Goal: Task Accomplishment & Management: Manage account settings

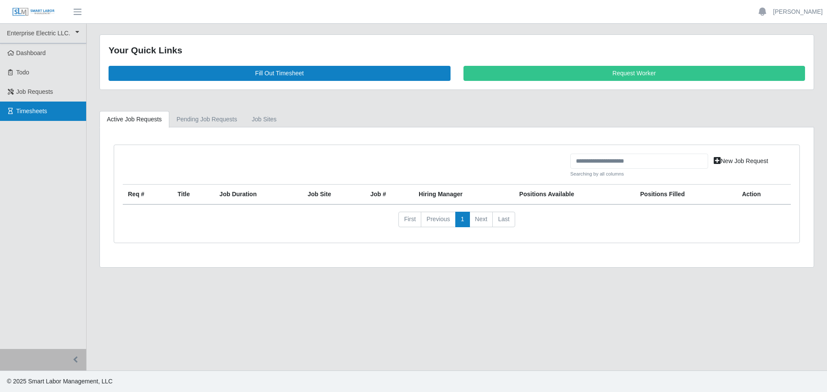
click at [34, 112] on span "Timesheets" at bounding box center [31, 111] width 31 height 7
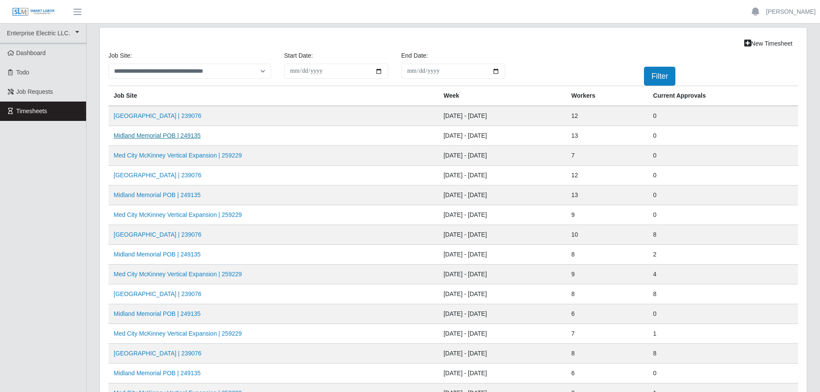
click at [152, 138] on link "Midland Memorial POB | 249135" at bounding box center [157, 135] width 87 height 7
click at [135, 196] on link "Midland Memorial POB | 249135" at bounding box center [157, 195] width 87 height 7
click at [157, 197] on link "Midland Memorial POB | 249135" at bounding box center [157, 195] width 87 height 7
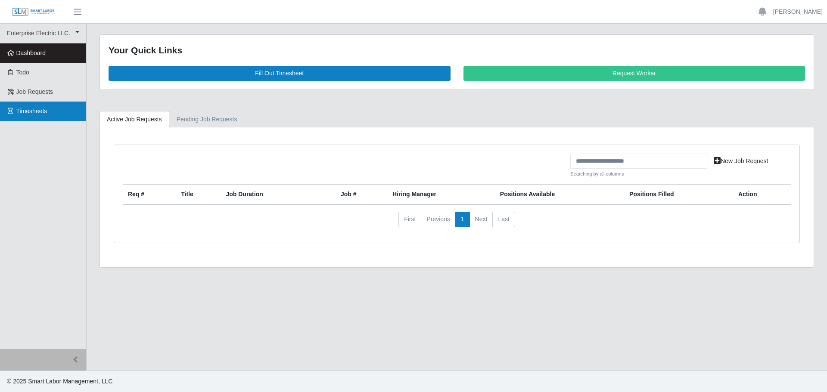
click at [25, 114] on span "Timesheets" at bounding box center [31, 111] width 31 height 7
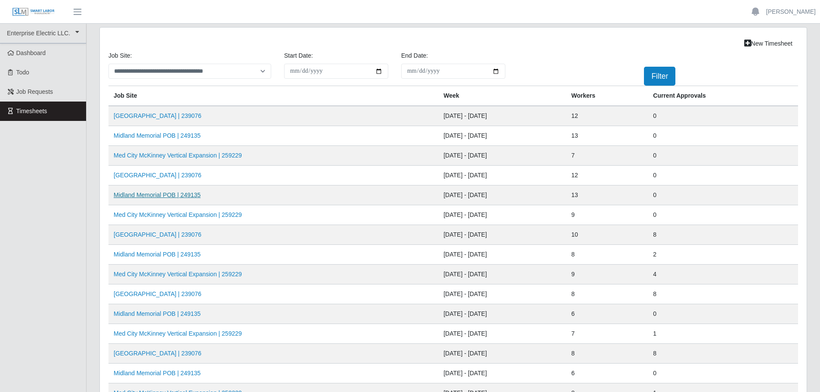
click at [151, 196] on link "Midland Memorial POB | 249135" at bounding box center [157, 195] width 87 height 7
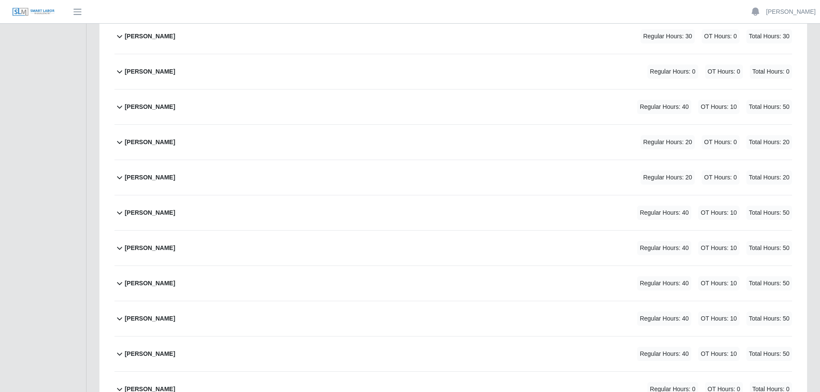
scroll to position [98, 0]
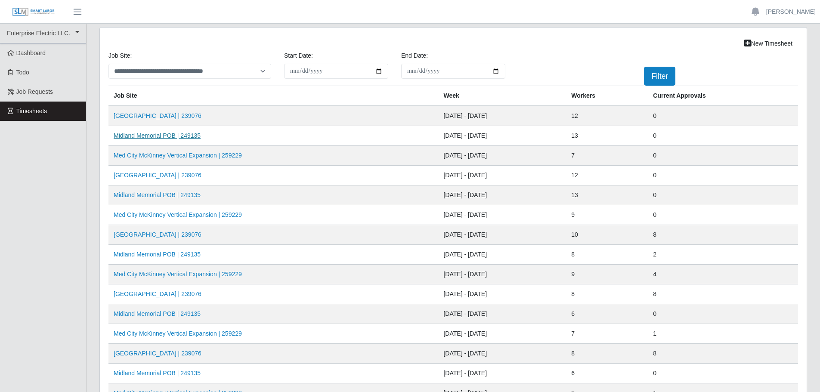
click at [148, 138] on link "Midland Memorial POB | 249135" at bounding box center [157, 135] width 87 height 7
click at [144, 177] on link "[GEOGRAPHIC_DATA] | 239076" at bounding box center [158, 175] width 88 height 7
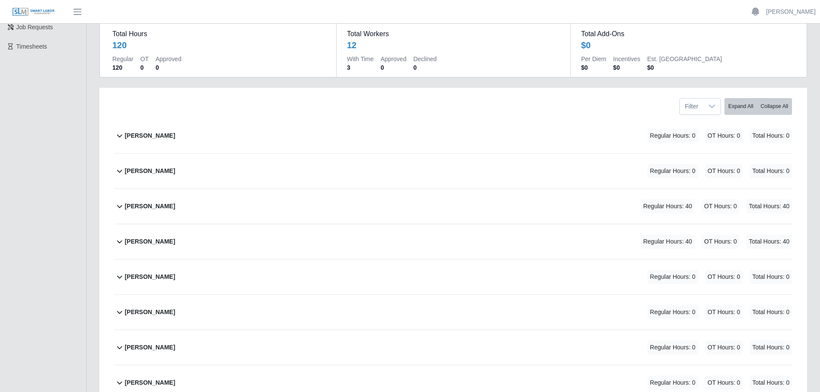
scroll to position [43, 0]
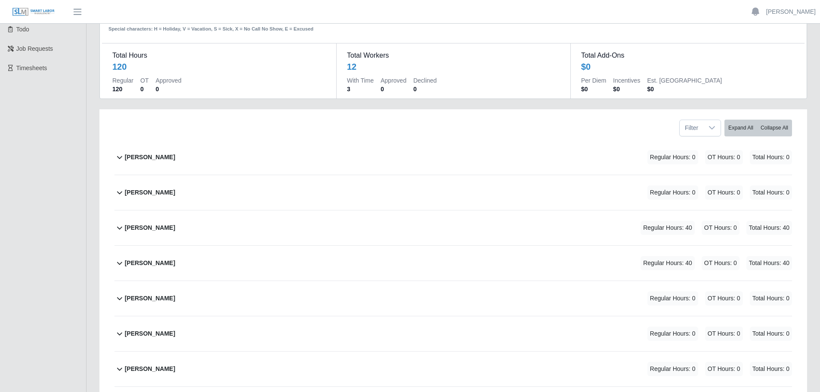
click at [124, 227] on icon at bounding box center [120, 228] width 10 height 10
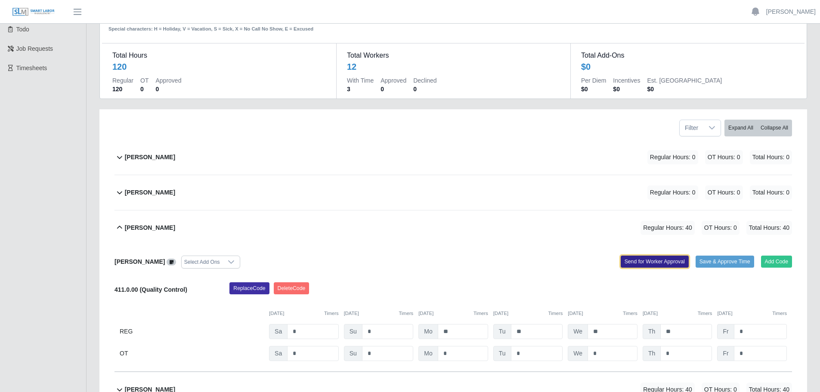
click at [658, 257] on button "Send for Worker Approval" at bounding box center [655, 262] width 68 height 12
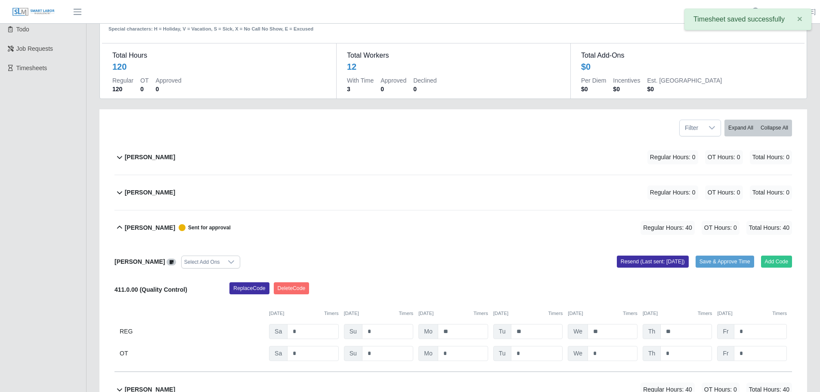
drag, startPoint x: 118, startPoint y: 227, endPoint x: 123, endPoint y: 227, distance: 5.2
click at [118, 227] on icon at bounding box center [120, 228] width 10 height 10
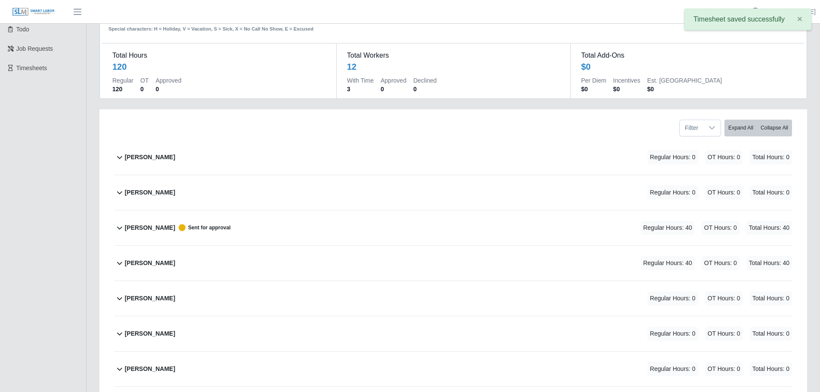
scroll to position [129, 0]
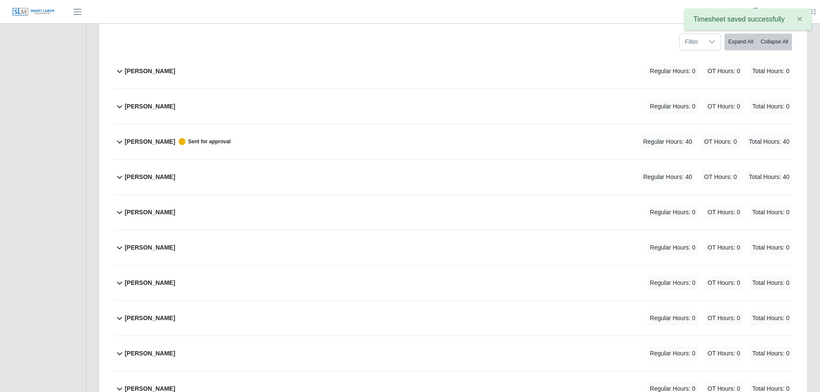
click at [118, 178] on icon at bounding box center [120, 177] width 10 height 10
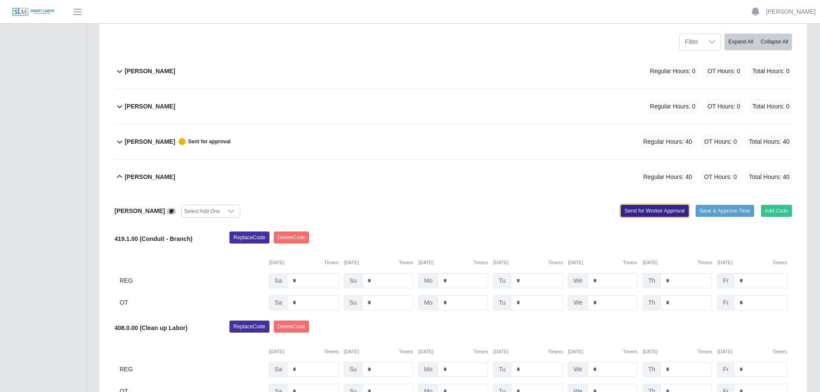
click at [646, 208] on button "Send for Worker Approval" at bounding box center [655, 211] width 68 height 12
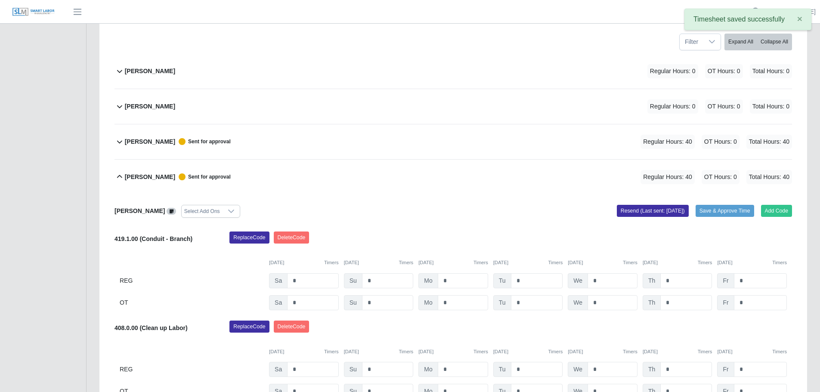
click at [121, 176] on icon at bounding box center [119, 176] width 5 height 3
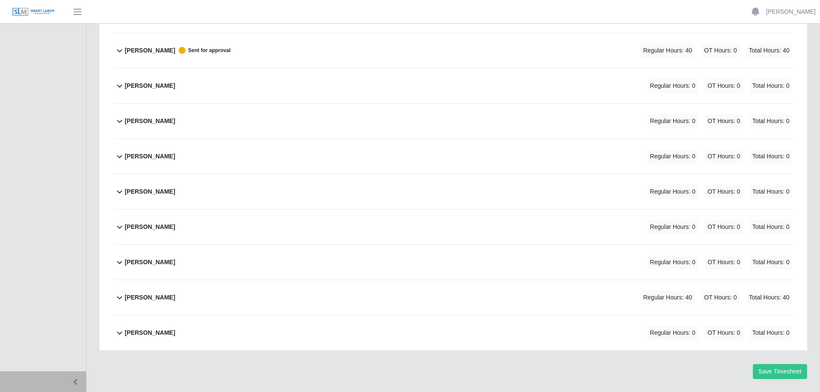
scroll to position [258, 0]
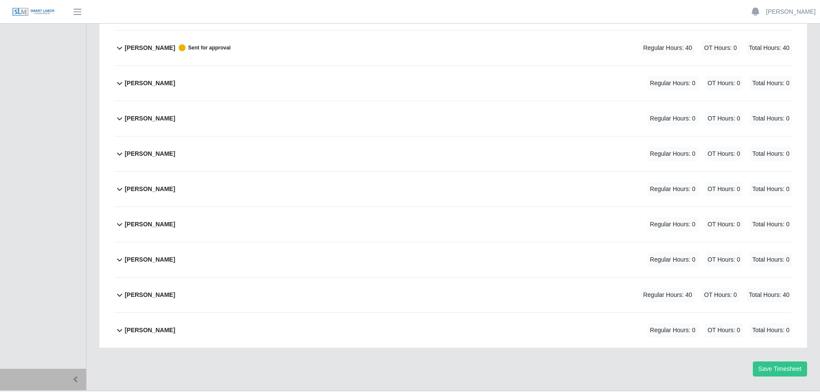
click at [121, 294] on icon at bounding box center [120, 295] width 10 height 10
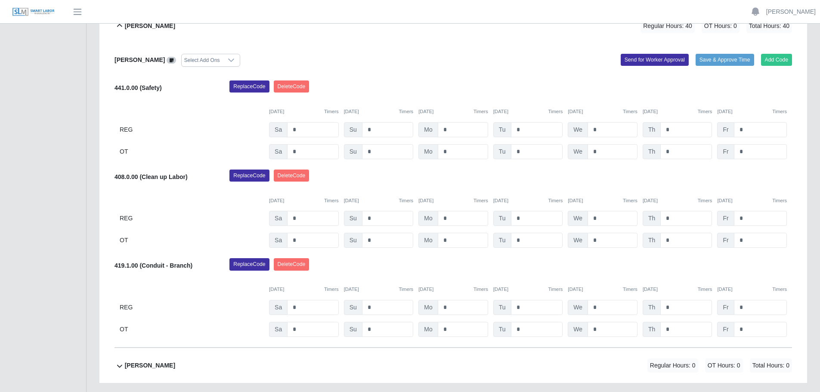
scroll to position [434, 0]
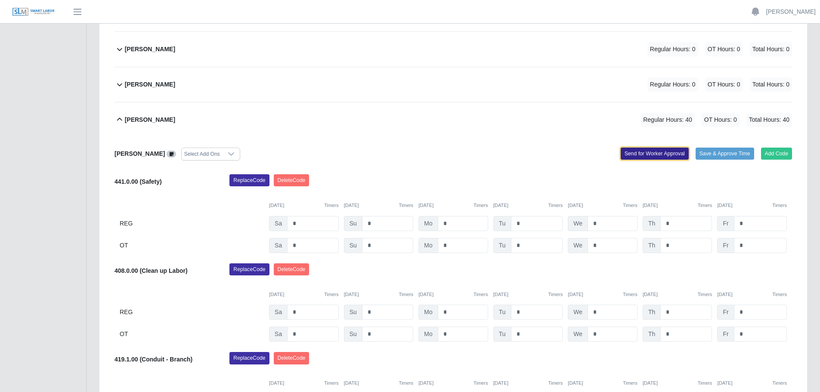
click at [644, 150] on button "Send for Worker Approval" at bounding box center [655, 154] width 68 height 12
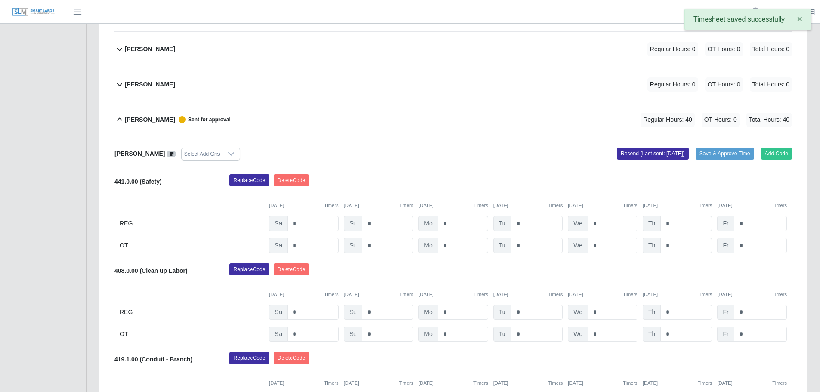
drag, startPoint x: 120, startPoint y: 119, endPoint x: 125, endPoint y: 121, distance: 6.0
click at [121, 120] on icon at bounding box center [120, 120] width 10 height 10
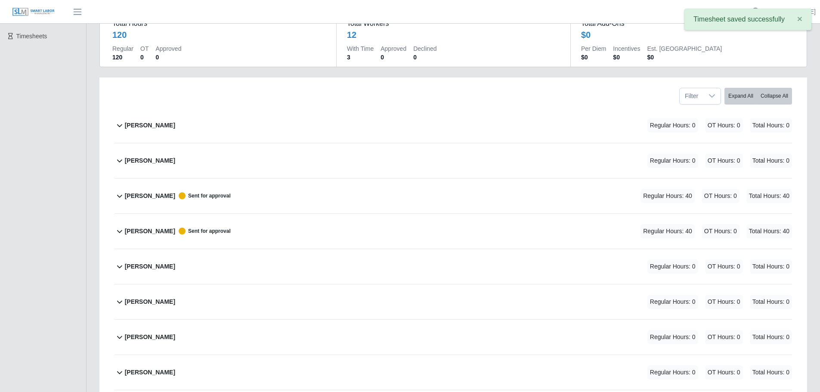
scroll to position [0, 0]
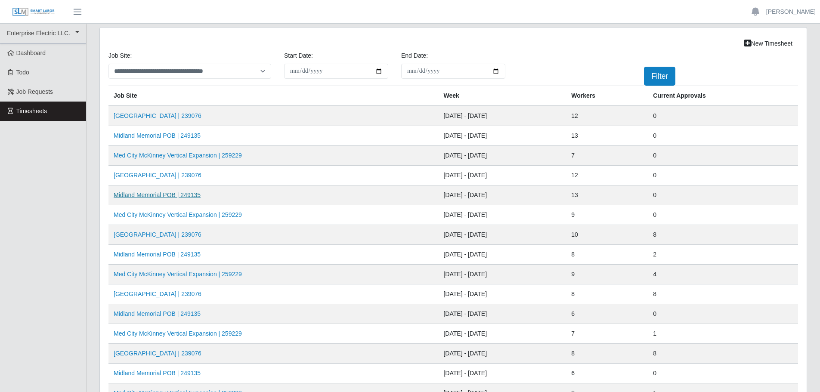
click at [141, 196] on link "Midland Memorial POB | 249135" at bounding box center [157, 195] width 87 height 7
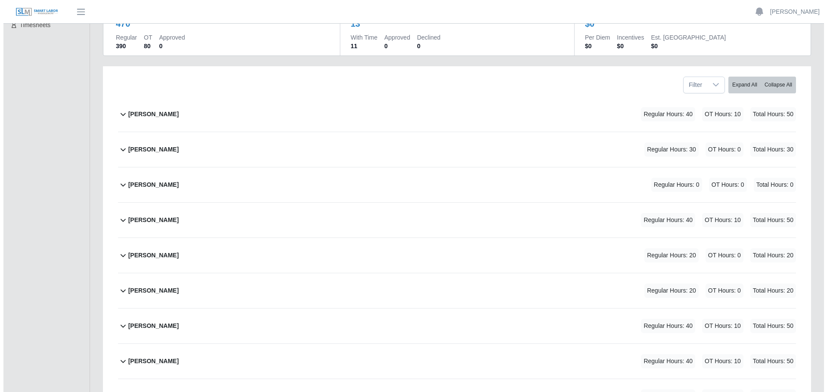
scroll to position [129, 0]
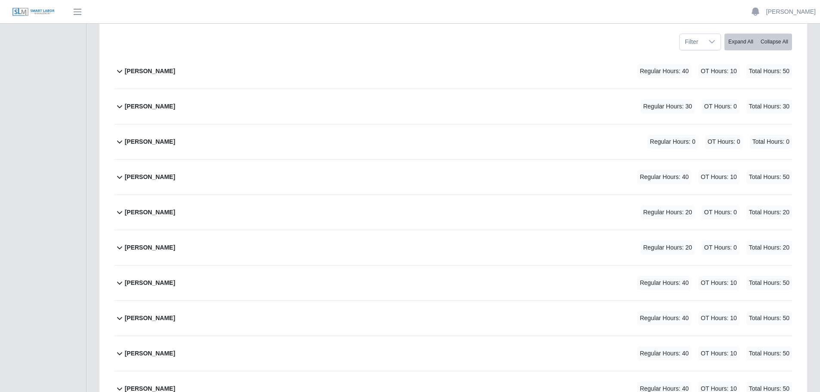
click at [119, 104] on icon at bounding box center [120, 106] width 10 height 10
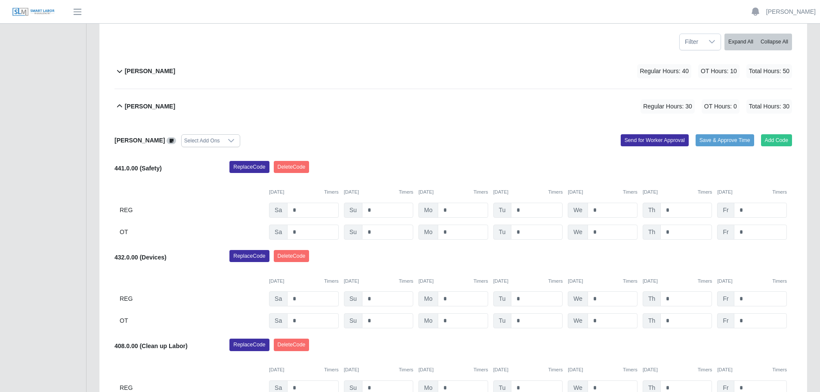
click at [118, 106] on icon at bounding box center [120, 106] width 10 height 10
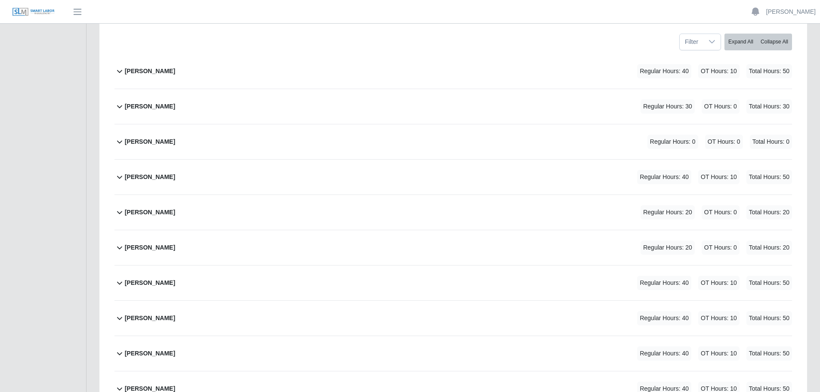
click at [115, 70] on icon at bounding box center [120, 71] width 10 height 10
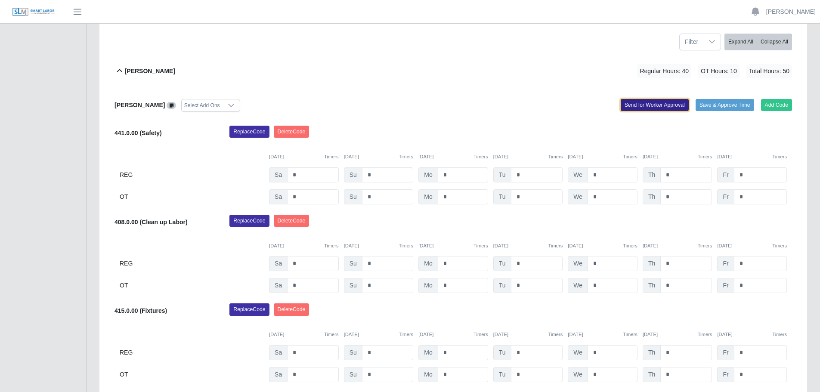
click at [657, 102] on button "Send for Worker Approval" at bounding box center [655, 105] width 68 height 12
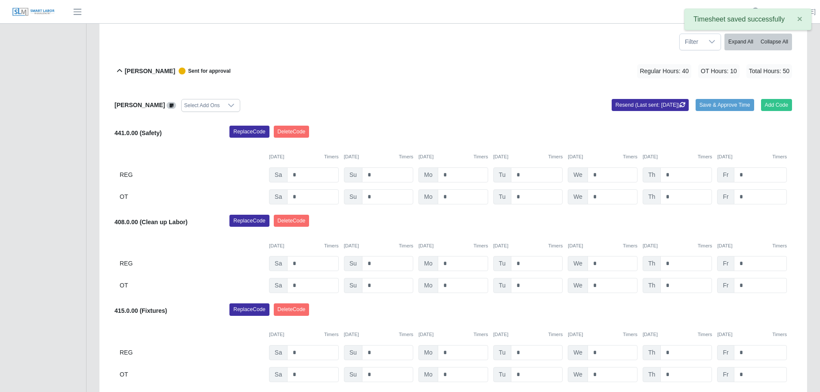
click at [119, 70] on icon at bounding box center [119, 70] width 5 height 3
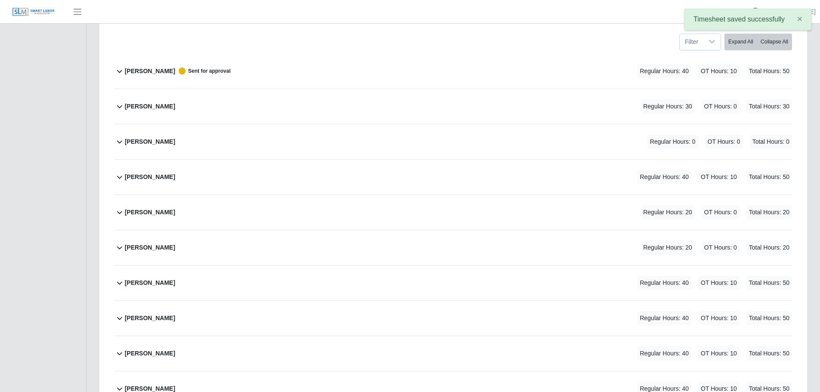
click at [119, 105] on icon at bounding box center [120, 106] width 10 height 10
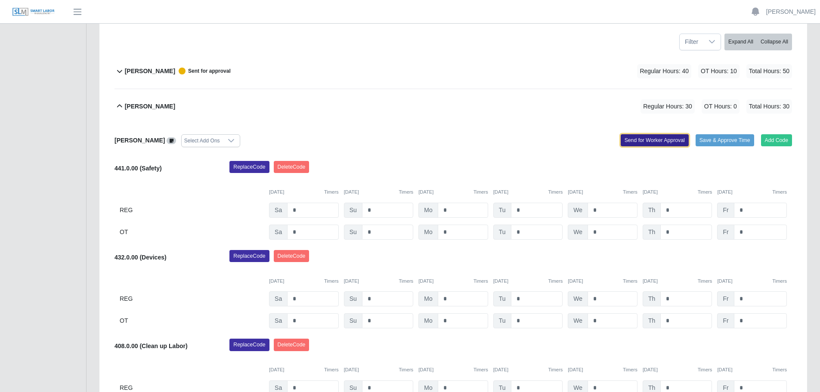
click at [638, 140] on button "Send for Worker Approval" at bounding box center [655, 140] width 68 height 12
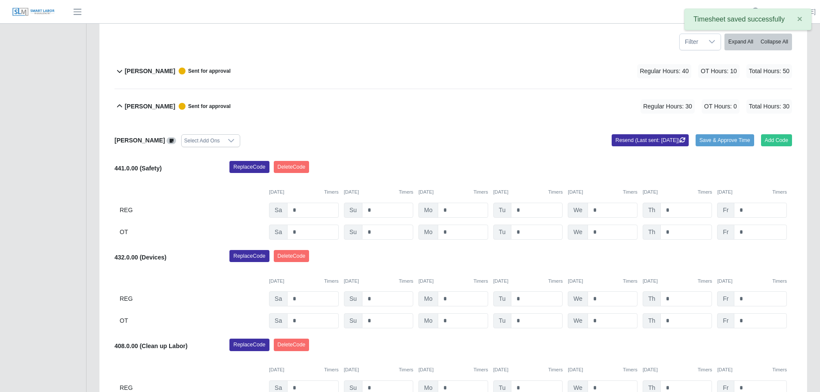
click at [120, 105] on icon at bounding box center [119, 106] width 5 height 3
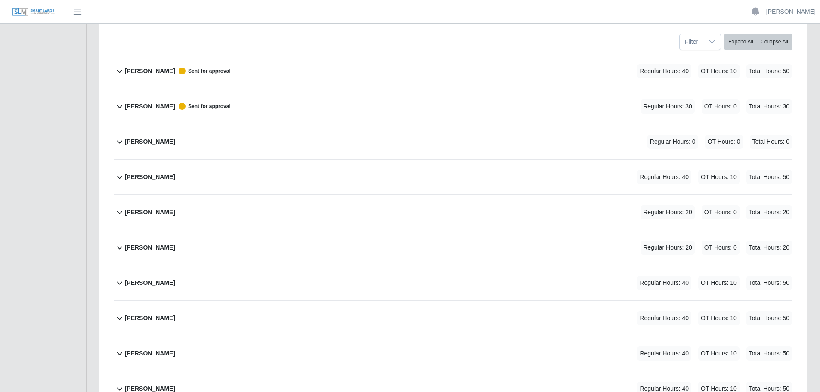
click at [121, 142] on icon at bounding box center [120, 141] width 10 height 10
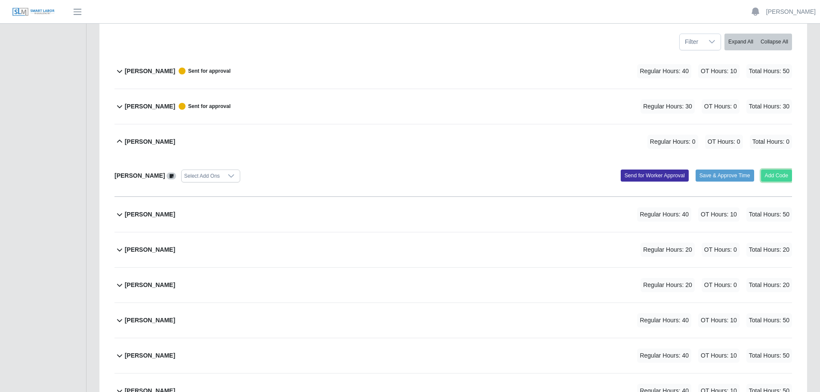
click at [780, 174] on button "Add Code" at bounding box center [776, 176] width 31 height 12
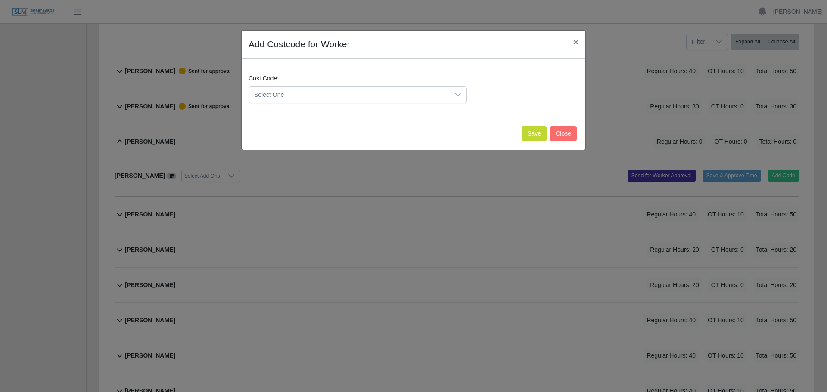
click at [459, 96] on icon at bounding box center [457, 94] width 7 height 7
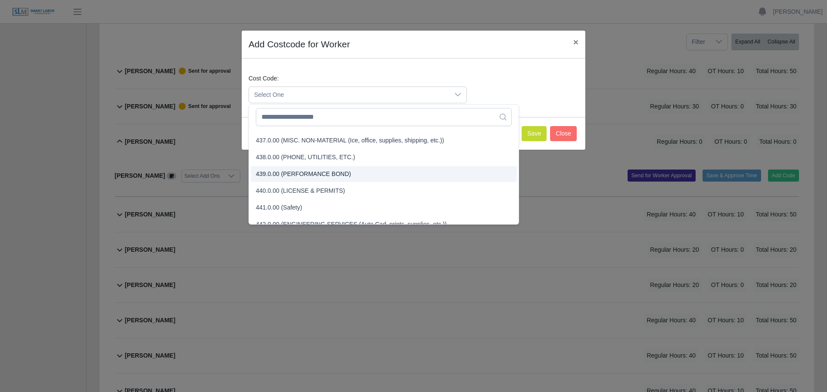
scroll to position [1069, 0]
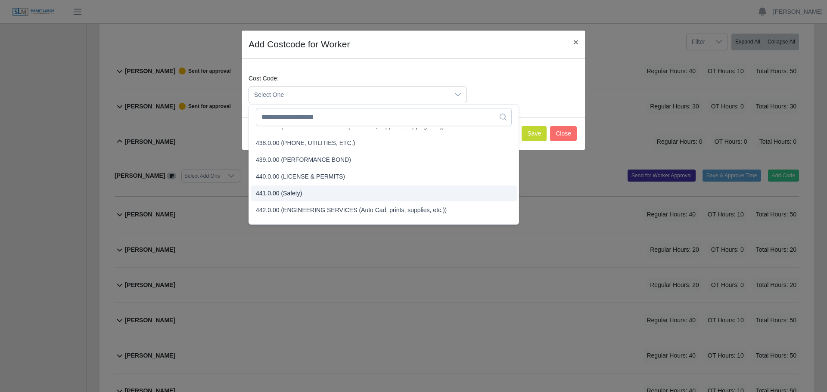
click at [294, 192] on span "441.0.00 (Safety)" at bounding box center [279, 193] width 46 height 9
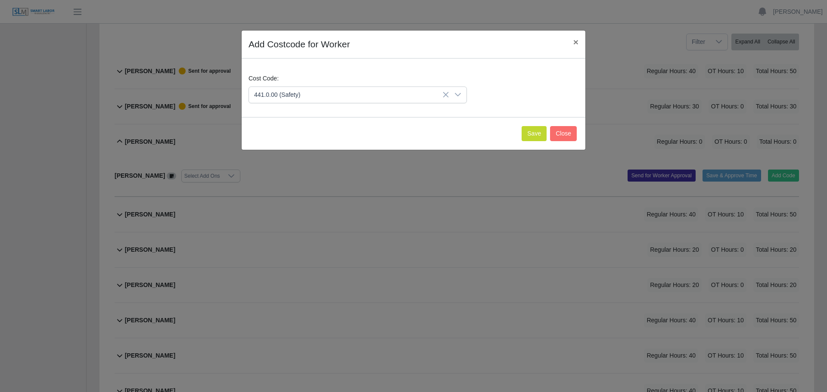
click at [342, 100] on span "441.0.00 (Safety)" at bounding box center [349, 95] width 200 height 16
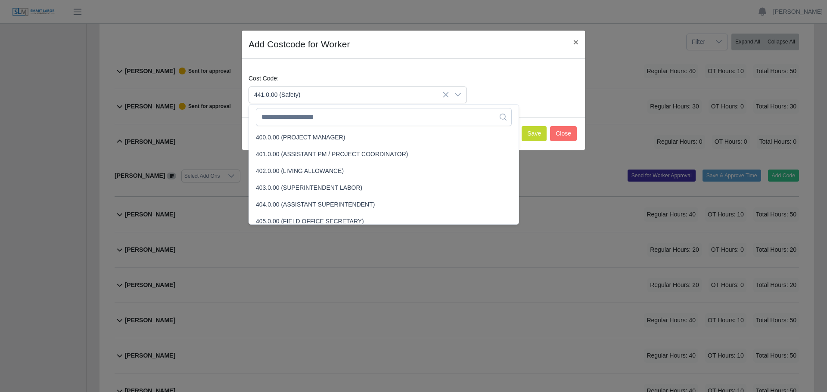
scroll to position [1046, 0]
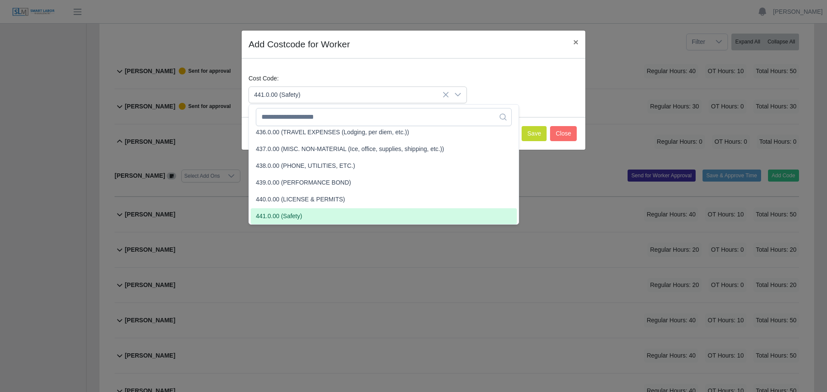
click at [446, 96] on icon at bounding box center [445, 94] width 7 height 7
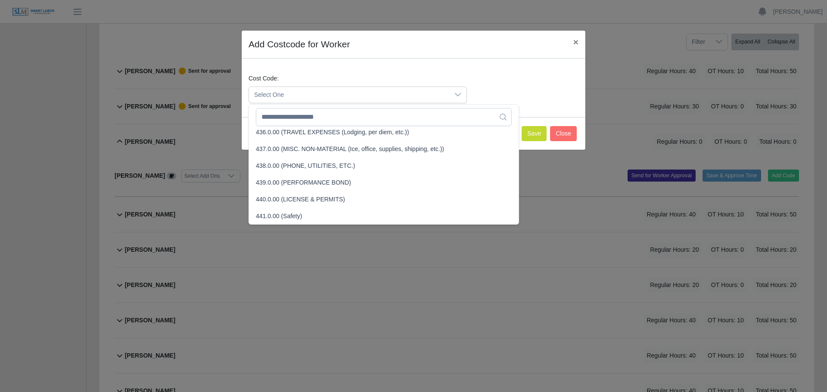
click at [311, 93] on span "Select One" at bounding box center [349, 95] width 200 height 16
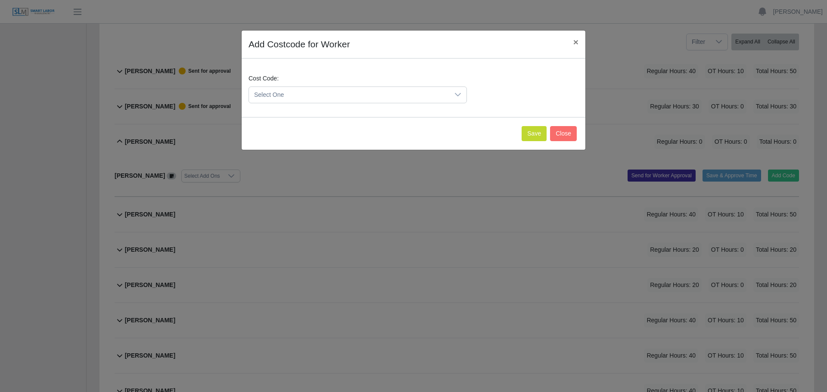
click at [354, 97] on span "Select One" at bounding box center [349, 95] width 200 height 16
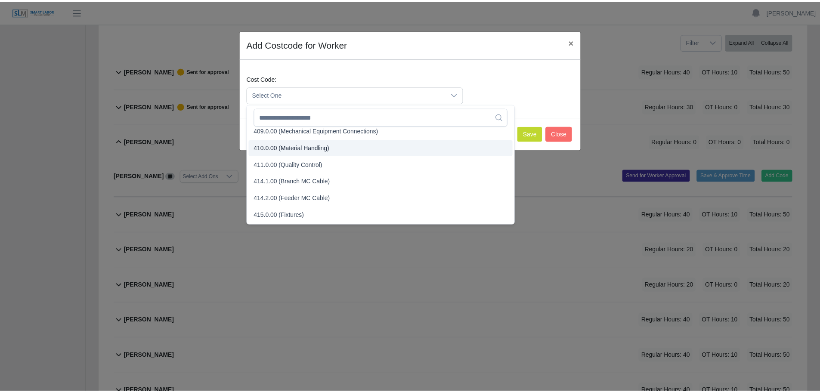
scroll to position [172, 0]
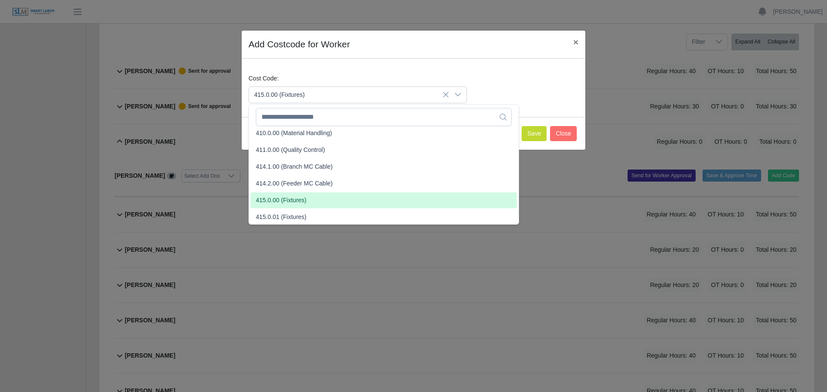
click at [269, 199] on span "415.0.00 (Fixtures)" at bounding box center [281, 200] width 51 height 9
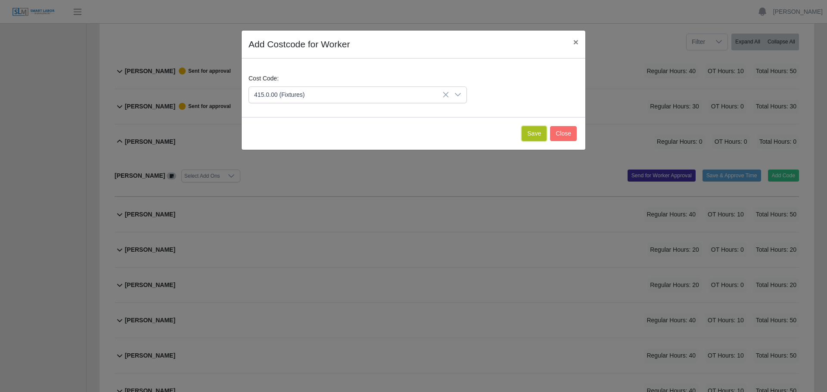
click at [536, 133] on button "Save" at bounding box center [533, 133] width 25 height 15
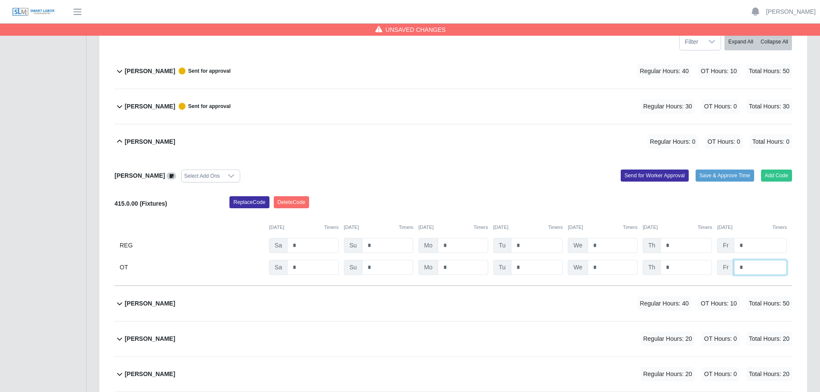
click at [753, 267] on input "*" at bounding box center [760, 267] width 53 height 15
type input "**"
click at [529, 180] on div "Add Code Save & Approve Time Send for Worker Approval" at bounding box center [625, 176] width 345 height 13
click at [646, 173] on button "Send for Worker Approval" at bounding box center [655, 176] width 68 height 12
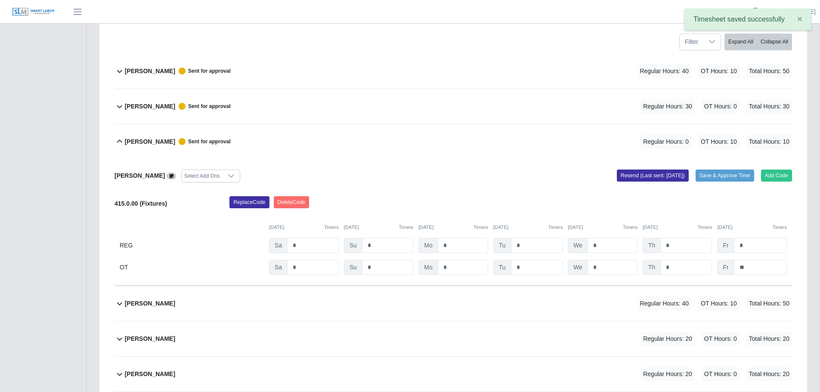
click at [117, 142] on icon at bounding box center [120, 141] width 10 height 10
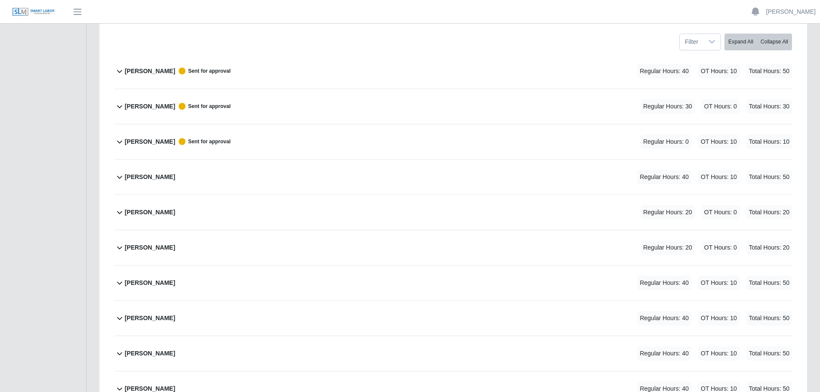
click at [116, 177] on icon at bounding box center [120, 177] width 10 height 10
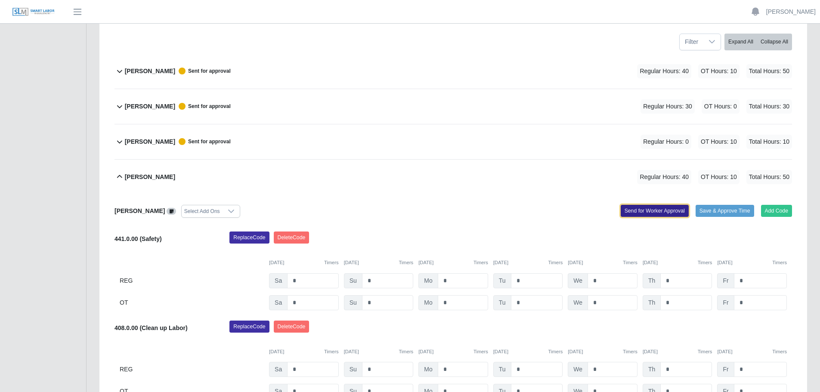
click at [649, 211] on button "Send for Worker Approval" at bounding box center [655, 211] width 68 height 12
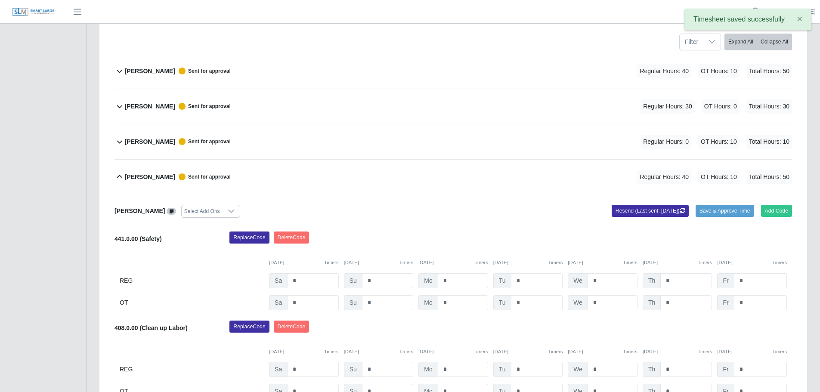
click at [118, 175] on icon at bounding box center [120, 177] width 10 height 10
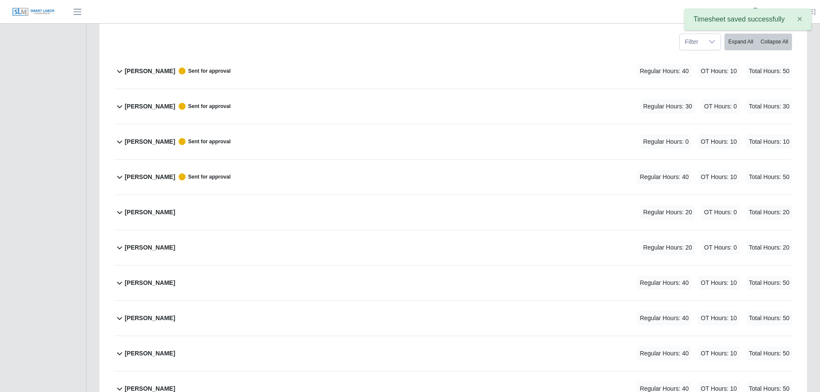
click at [118, 214] on icon at bounding box center [120, 212] width 10 height 10
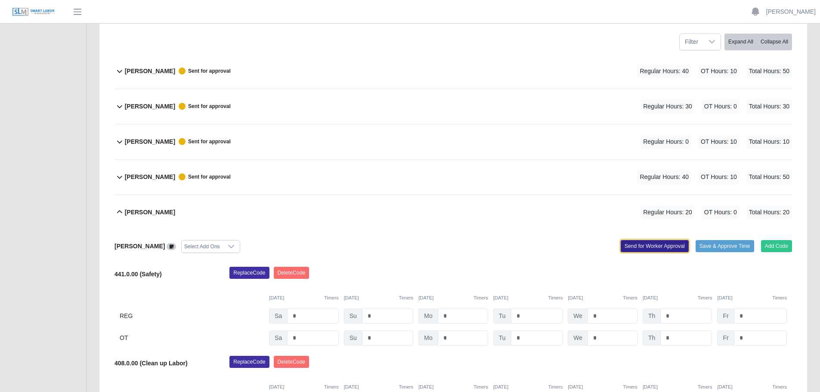
click at [643, 245] on button "Send for Worker Approval" at bounding box center [655, 246] width 68 height 12
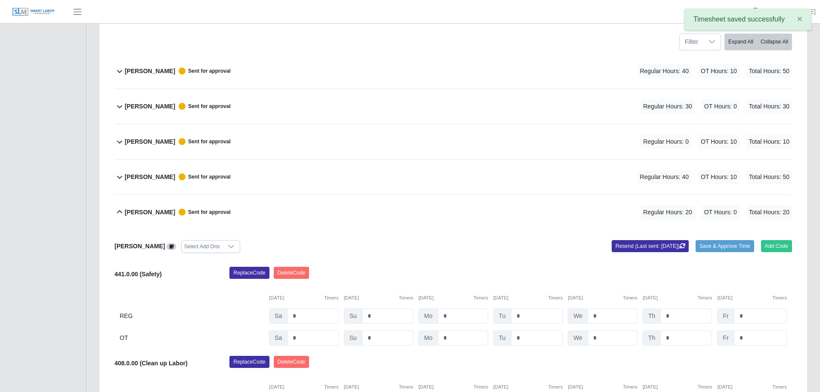
click at [119, 210] on icon at bounding box center [120, 212] width 10 height 10
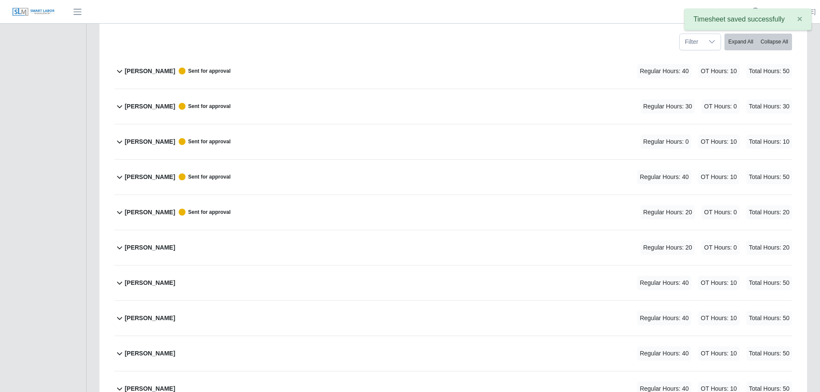
click at [116, 248] on icon at bounding box center [120, 247] width 10 height 10
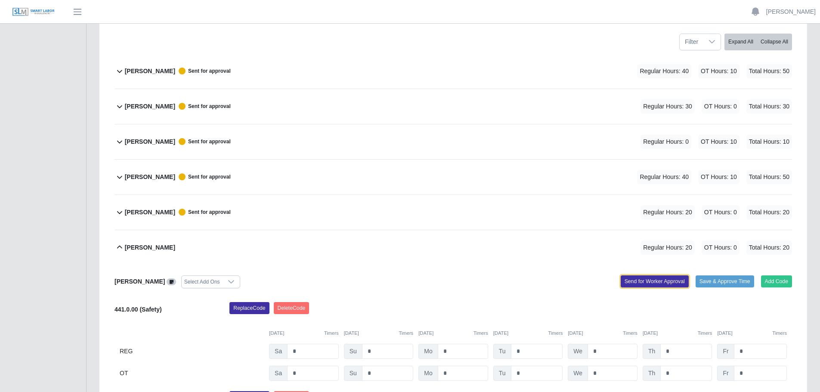
drag, startPoint x: 672, startPoint y: 279, endPoint x: 126, endPoint y: 270, distance: 545.6
click at [672, 279] on button "Send for Worker Approval" at bounding box center [655, 282] width 68 height 12
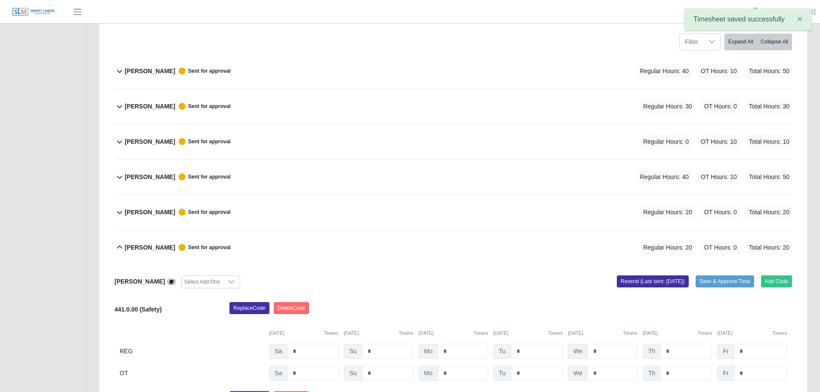
click at [117, 247] on icon at bounding box center [120, 247] width 10 height 10
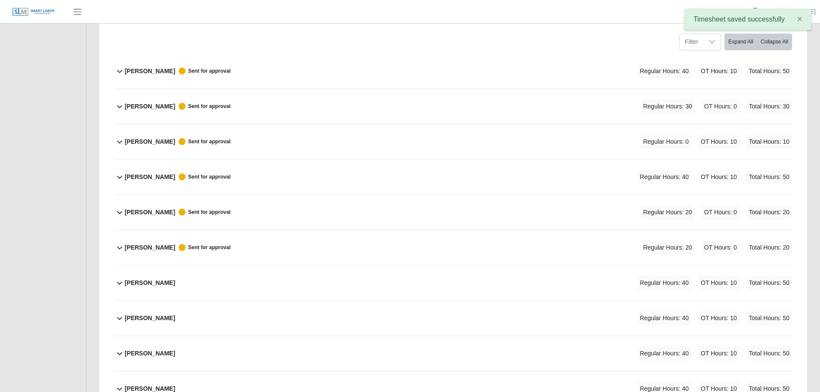
click at [120, 284] on icon at bounding box center [119, 283] width 5 height 3
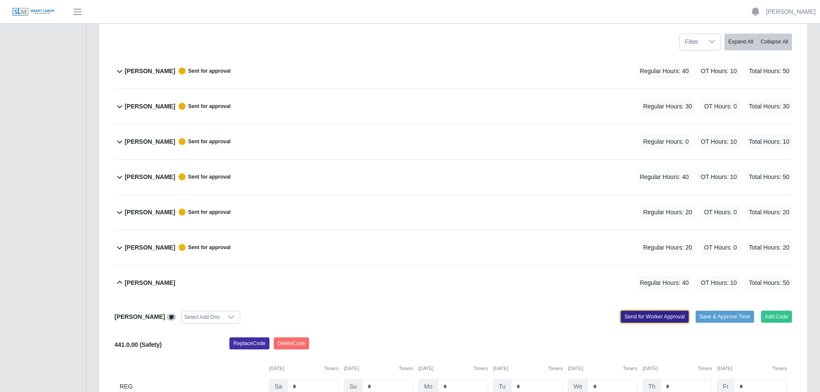
click at [655, 316] on button "Send for Worker Approval" at bounding box center [655, 317] width 68 height 12
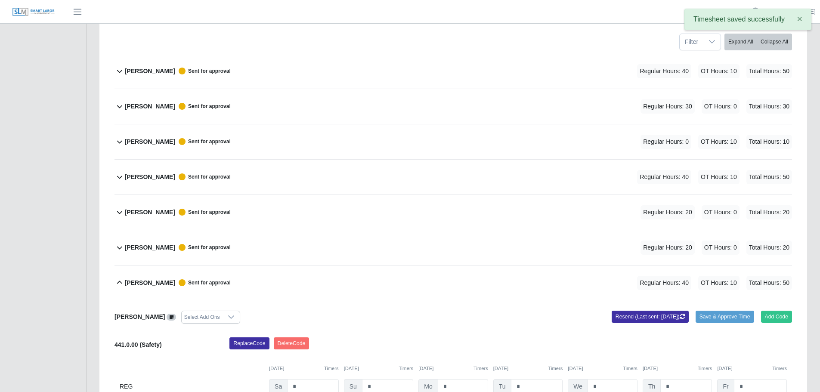
click at [119, 284] on icon at bounding box center [120, 283] width 10 height 10
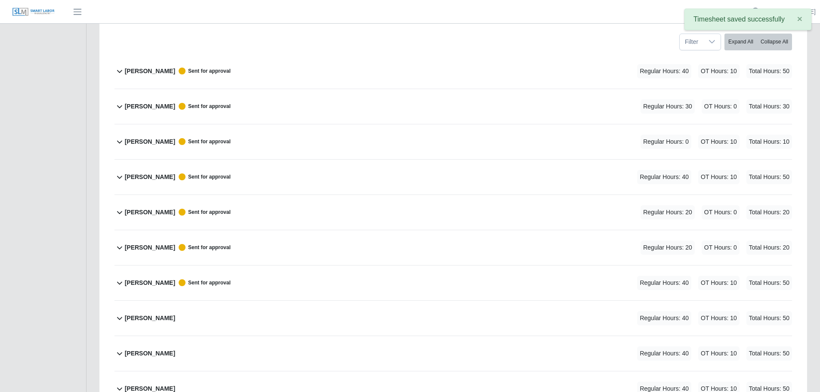
drag, startPoint x: 117, startPoint y: 318, endPoint x: 121, endPoint y: 320, distance: 4.8
click at [118, 319] on icon at bounding box center [120, 318] width 10 height 10
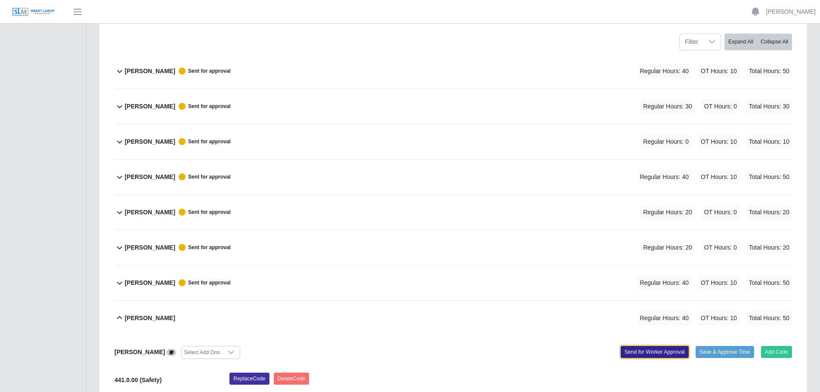
click at [657, 353] on button "Send for Worker Approval" at bounding box center [655, 352] width 68 height 12
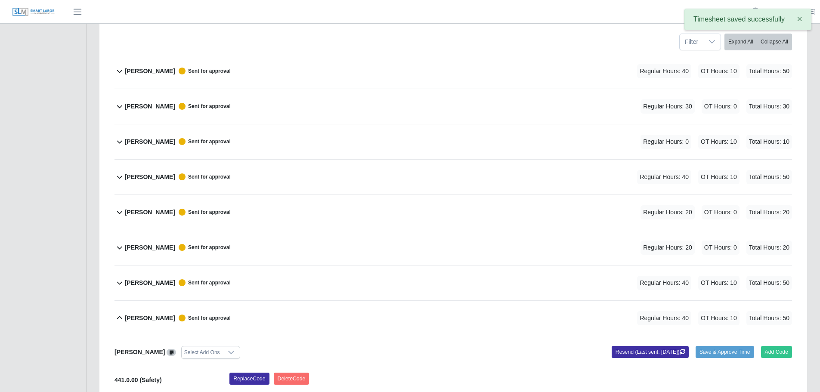
click at [120, 317] on icon at bounding box center [119, 317] width 5 height 3
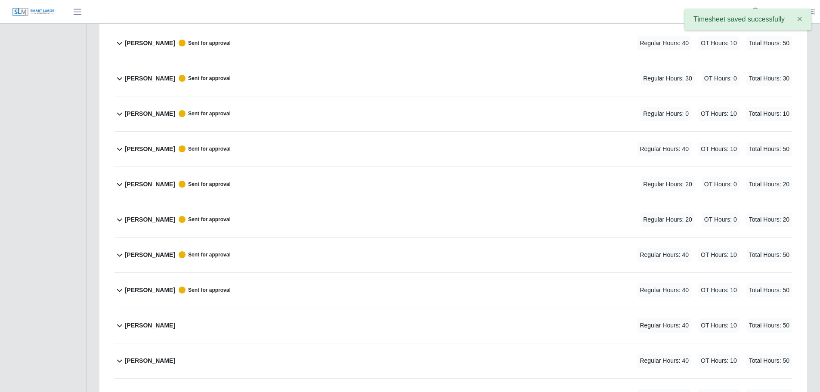
scroll to position [215, 0]
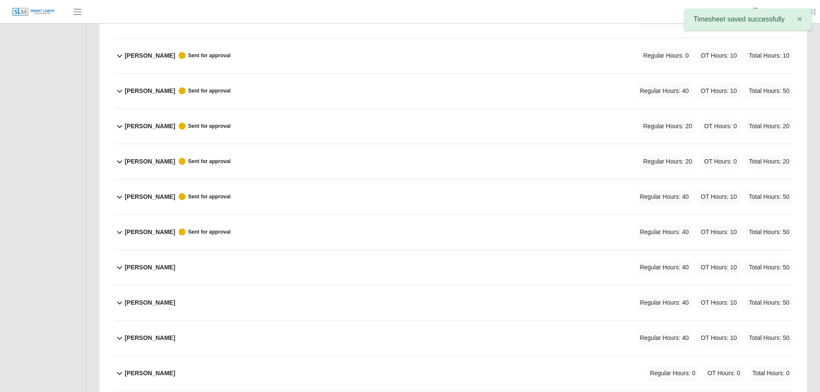
click at [118, 267] on icon at bounding box center [119, 267] width 5 height 3
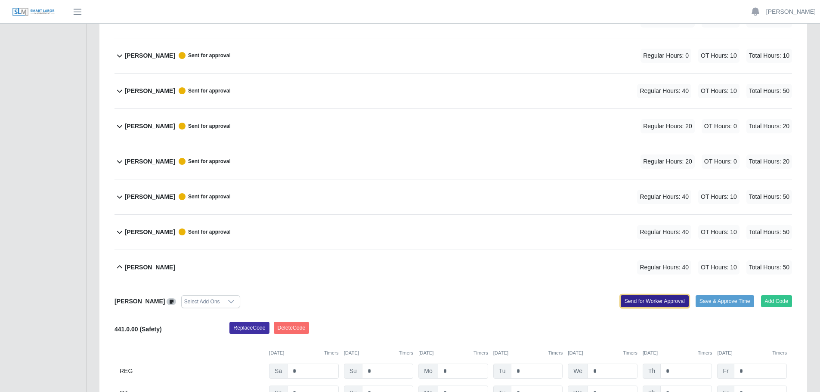
click at [642, 303] on button "Send for Worker Approval" at bounding box center [655, 301] width 68 height 12
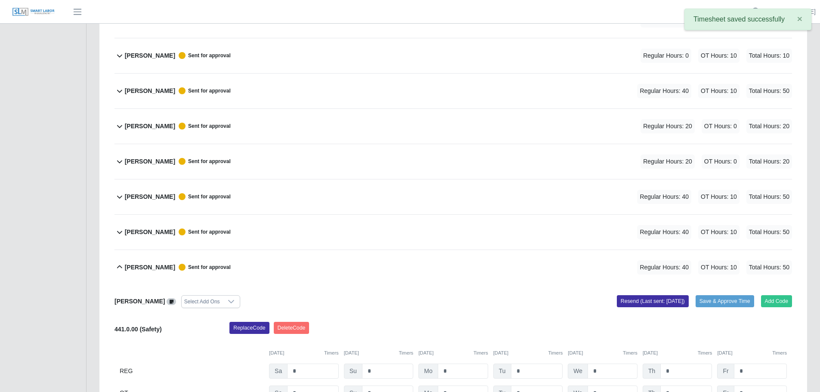
click at [118, 267] on icon at bounding box center [120, 267] width 10 height 10
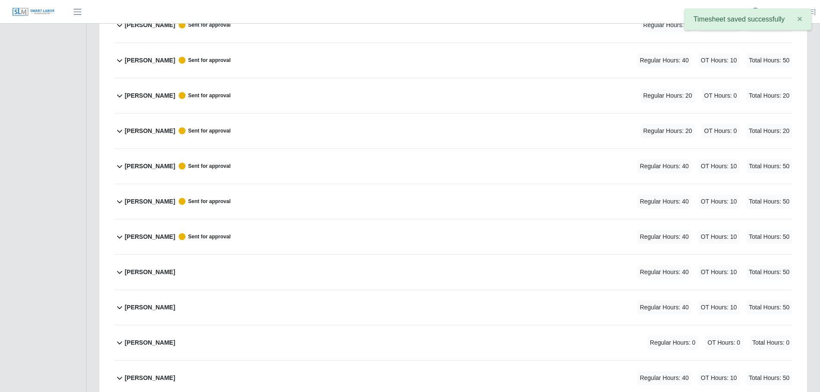
scroll to position [301, 0]
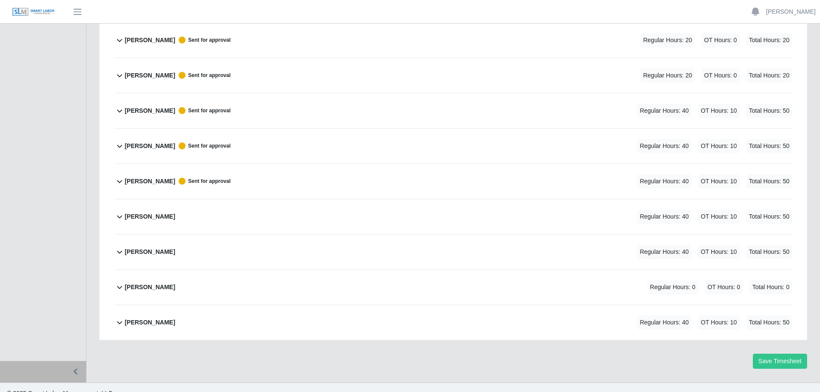
click at [119, 217] on icon at bounding box center [119, 217] width 5 height 3
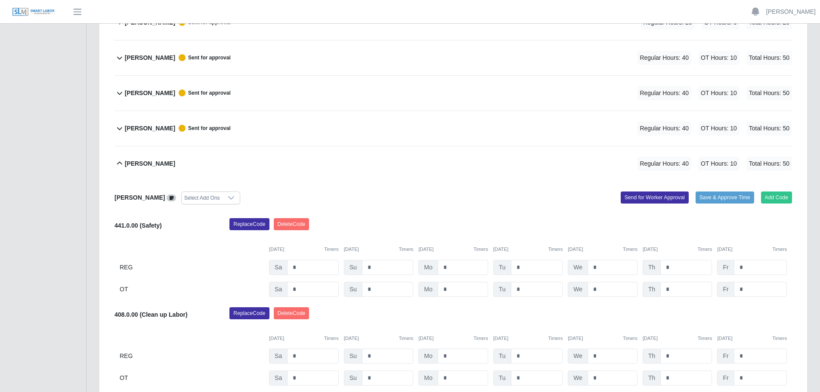
scroll to position [353, 0]
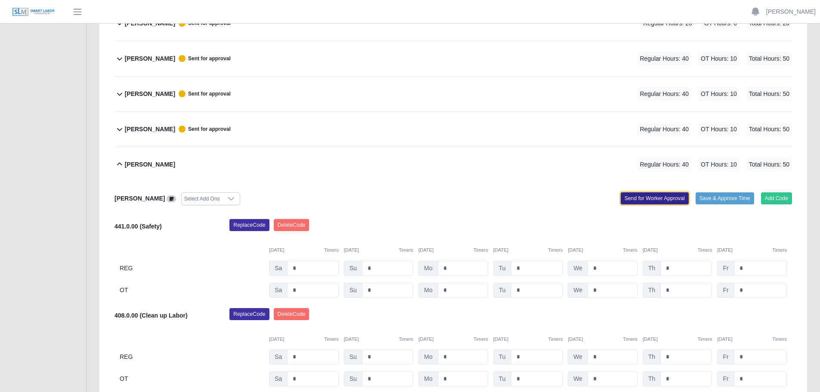
click at [636, 196] on button "Send for Worker Approval" at bounding box center [655, 198] width 68 height 12
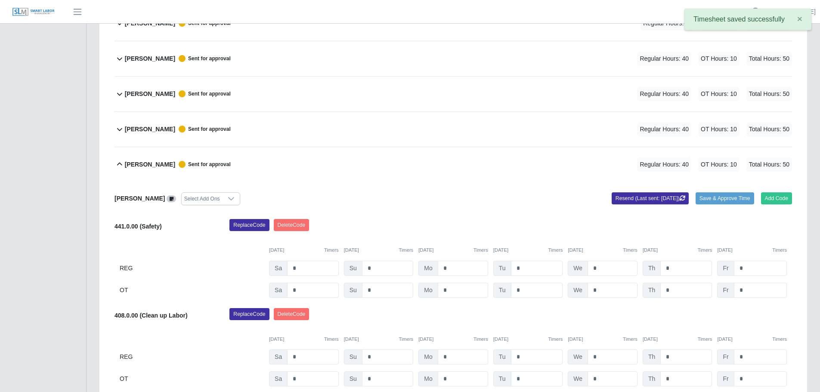
click at [120, 165] on icon at bounding box center [120, 164] width 10 height 10
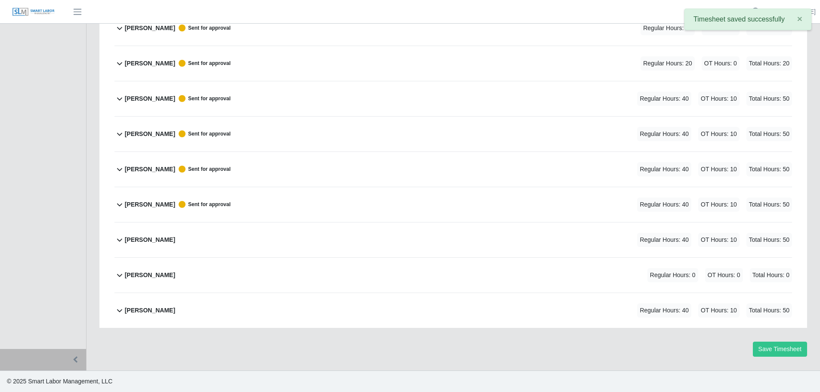
scroll to position [313, 0]
click at [119, 239] on icon at bounding box center [120, 240] width 10 height 10
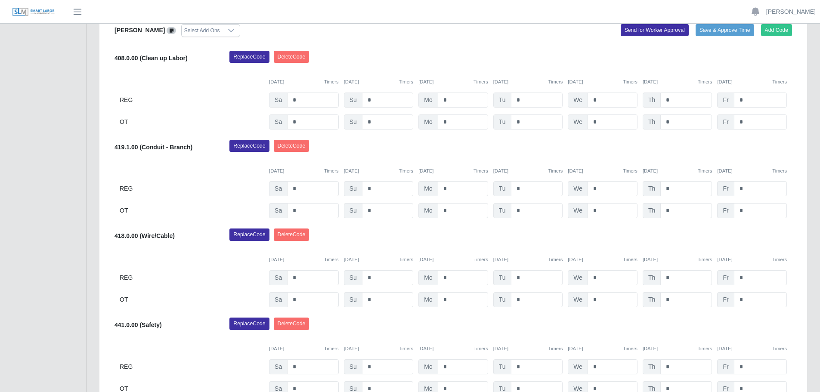
scroll to position [449, 0]
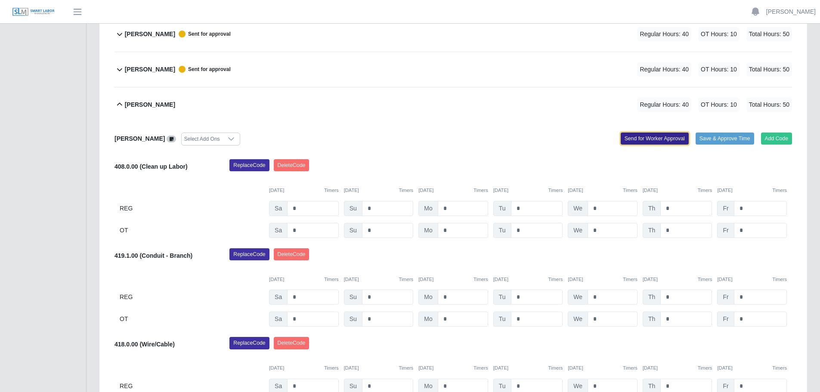
click at [648, 136] on button "Send for Worker Approval" at bounding box center [655, 139] width 68 height 12
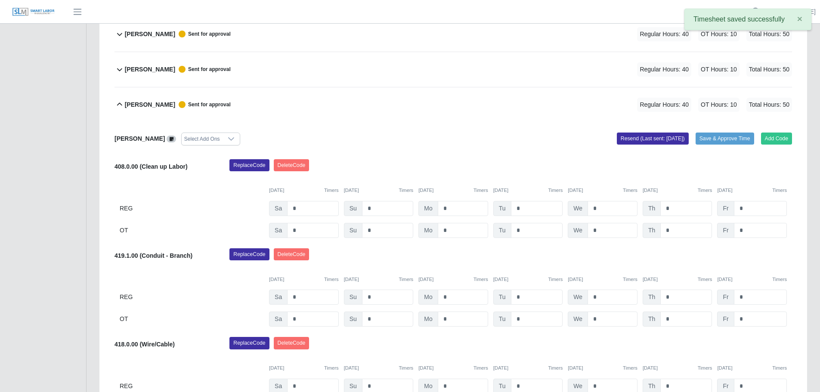
click at [119, 104] on icon at bounding box center [120, 104] width 10 height 10
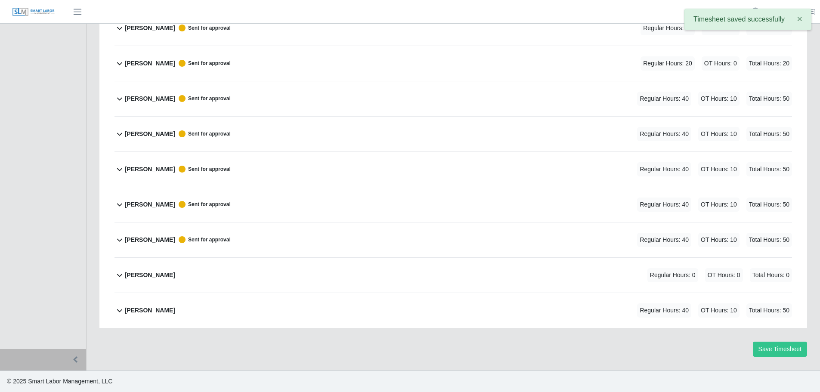
scroll to position [313, 0]
click at [118, 273] on icon at bounding box center [120, 275] width 10 height 10
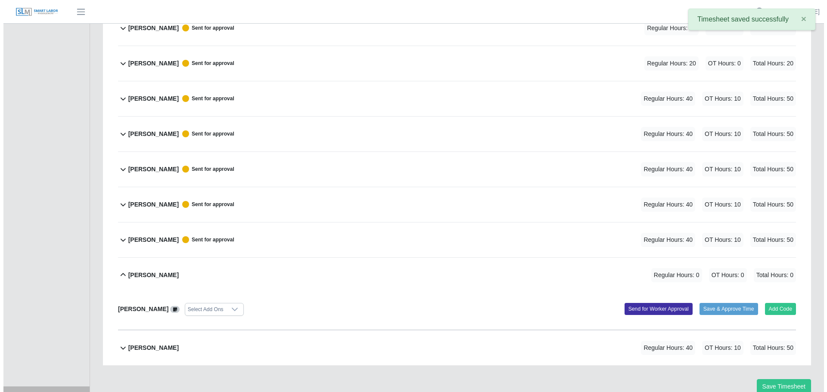
scroll to position [351, 0]
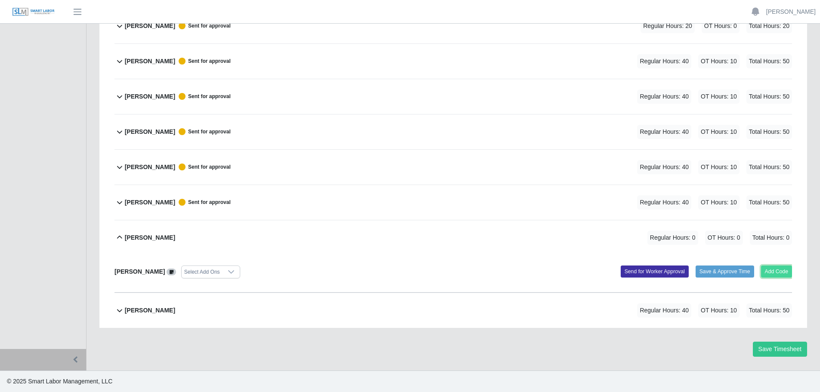
click at [783, 270] on button "Add Code" at bounding box center [776, 272] width 31 height 12
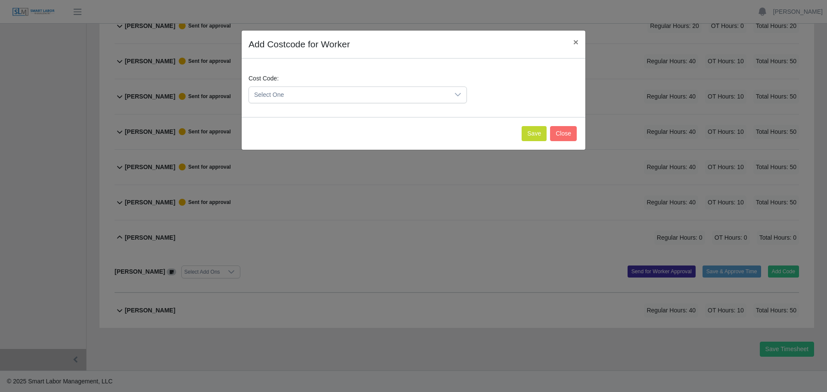
click at [360, 96] on span "Select One" at bounding box center [349, 95] width 200 height 16
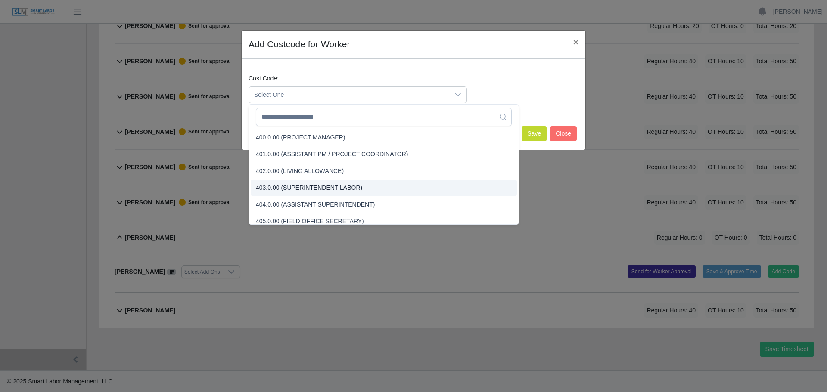
scroll to position [172, 0]
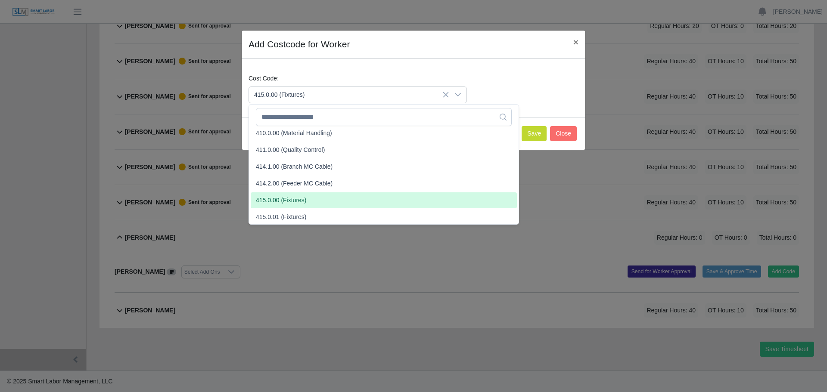
click at [287, 204] on span "415.0.00 (Fixtures)" at bounding box center [281, 200] width 51 height 9
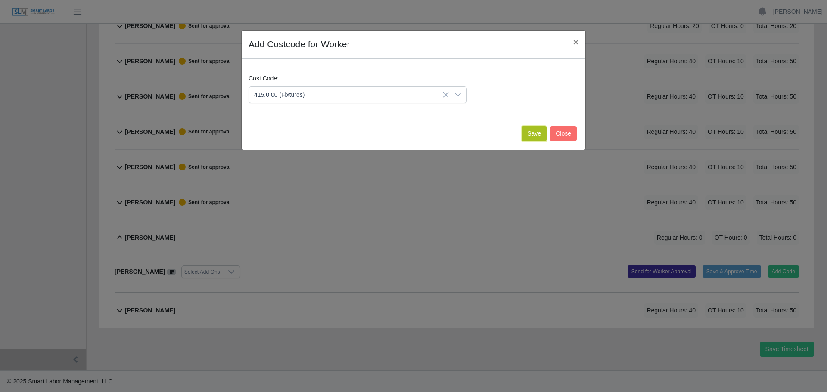
click at [530, 136] on button "Save" at bounding box center [533, 133] width 25 height 15
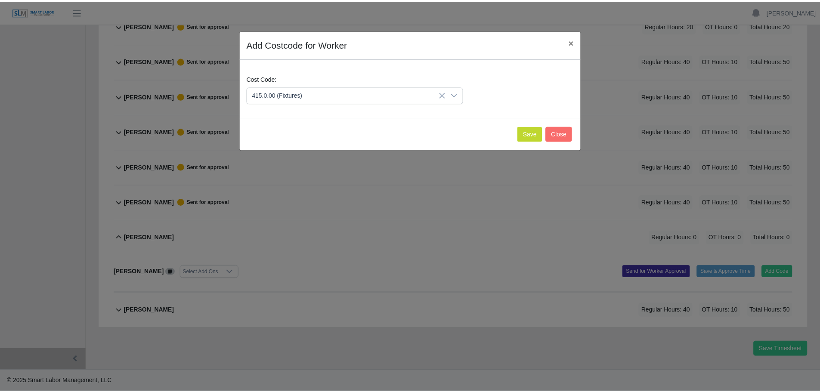
scroll to position [440, 0]
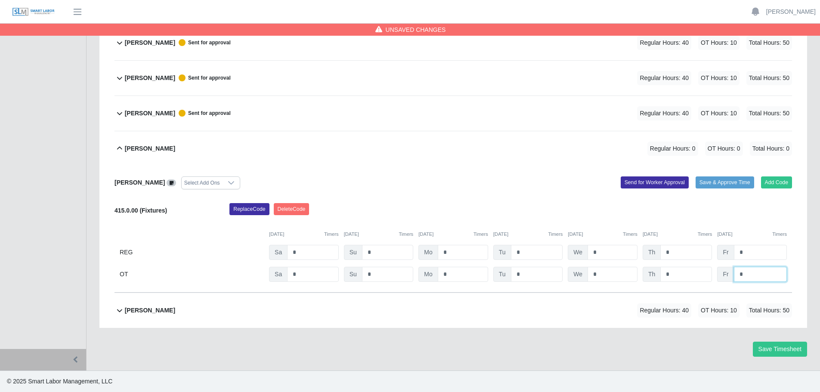
click at [758, 278] on input "*" at bounding box center [760, 274] width 53 height 15
type input "**"
click at [644, 184] on button "Send for Worker Approval" at bounding box center [655, 183] width 68 height 12
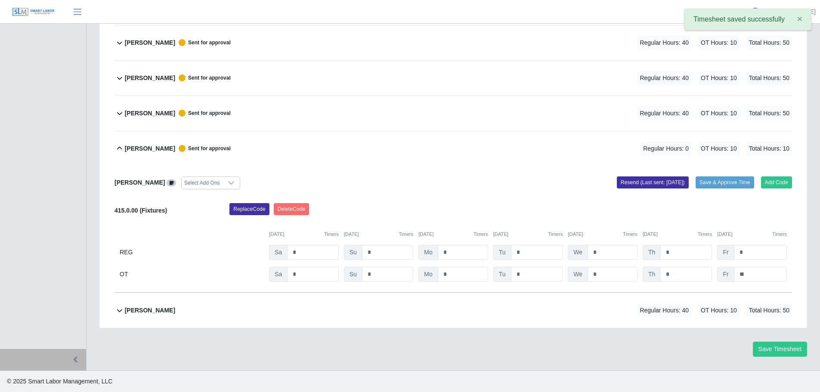
click at [120, 145] on icon at bounding box center [120, 148] width 10 height 10
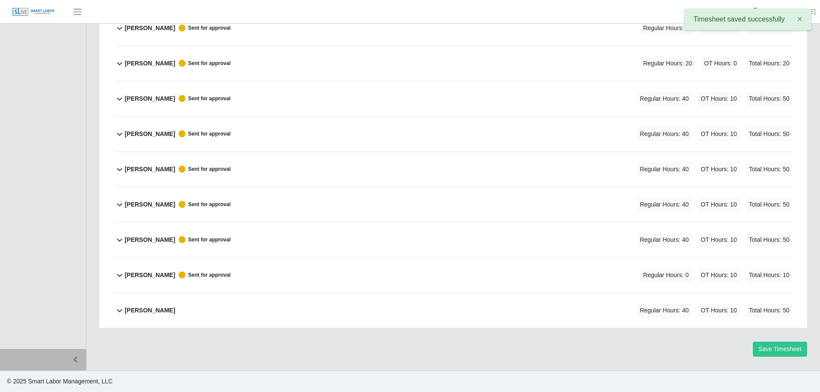
scroll to position [313, 0]
click at [119, 310] on icon at bounding box center [120, 310] width 10 height 10
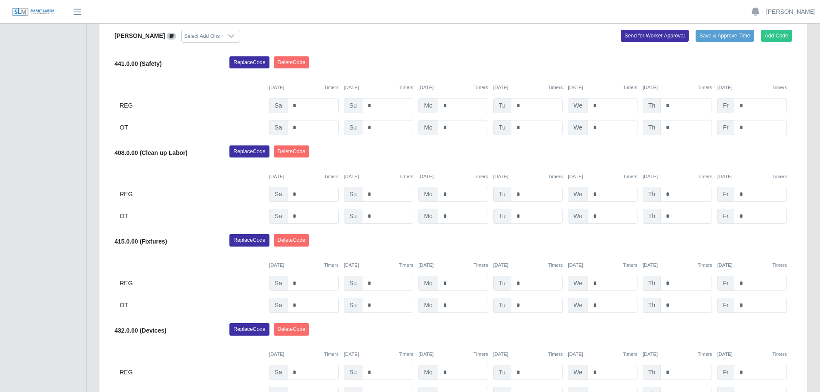
scroll to position [492, 0]
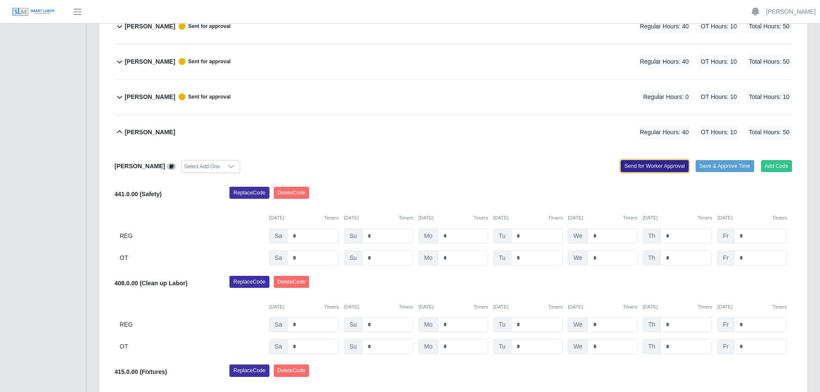
click at [658, 167] on button "Send for Worker Approval" at bounding box center [655, 166] width 68 height 12
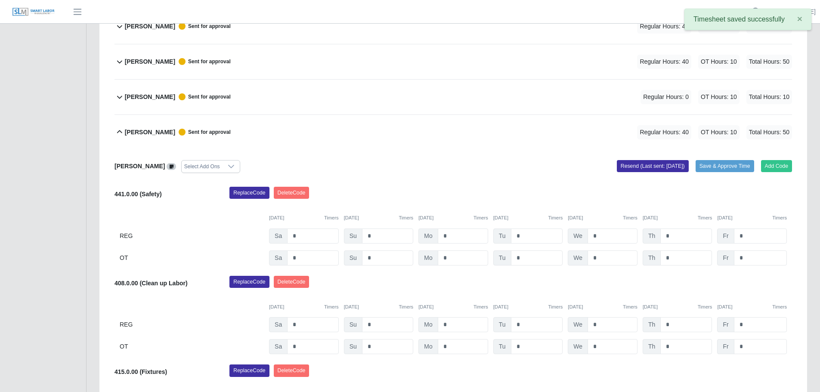
click at [121, 132] on icon at bounding box center [119, 131] width 5 height 3
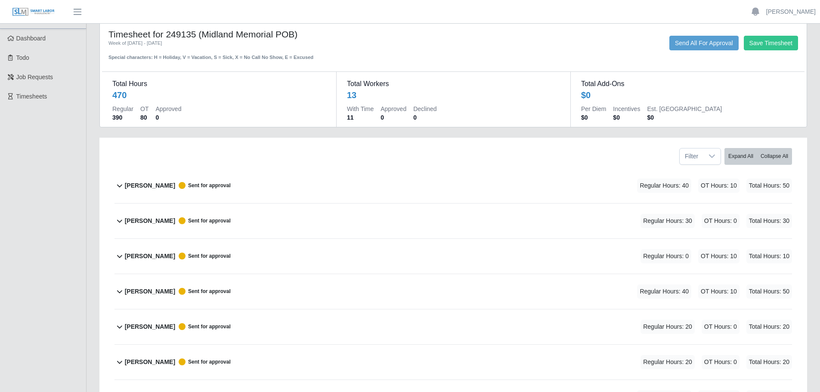
scroll to position [0, 0]
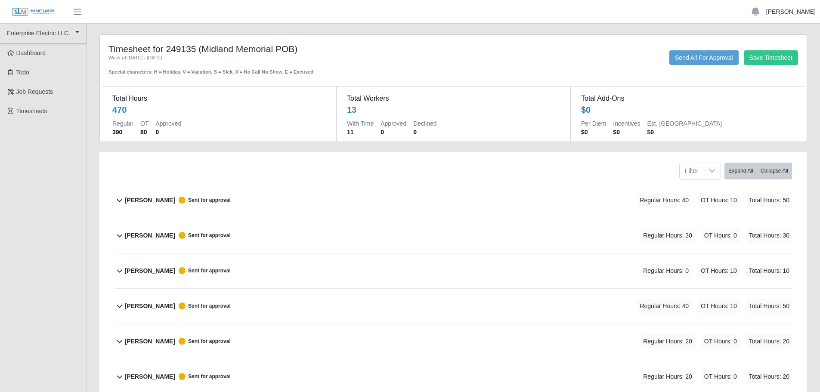
click at [796, 12] on link "[PERSON_NAME]" at bounding box center [791, 11] width 50 height 9
click at [769, 62] on link "Logout" at bounding box center [780, 60] width 77 height 18
